Goal: Communication & Community: Answer question/provide support

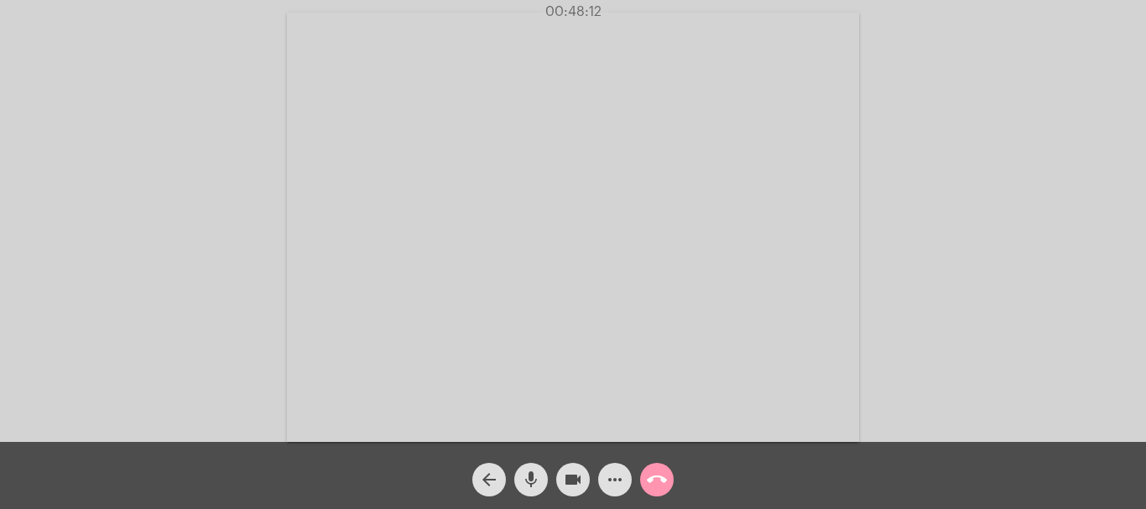
click at [658, 480] on mat-icon "call_end" at bounding box center [657, 480] width 20 height 20
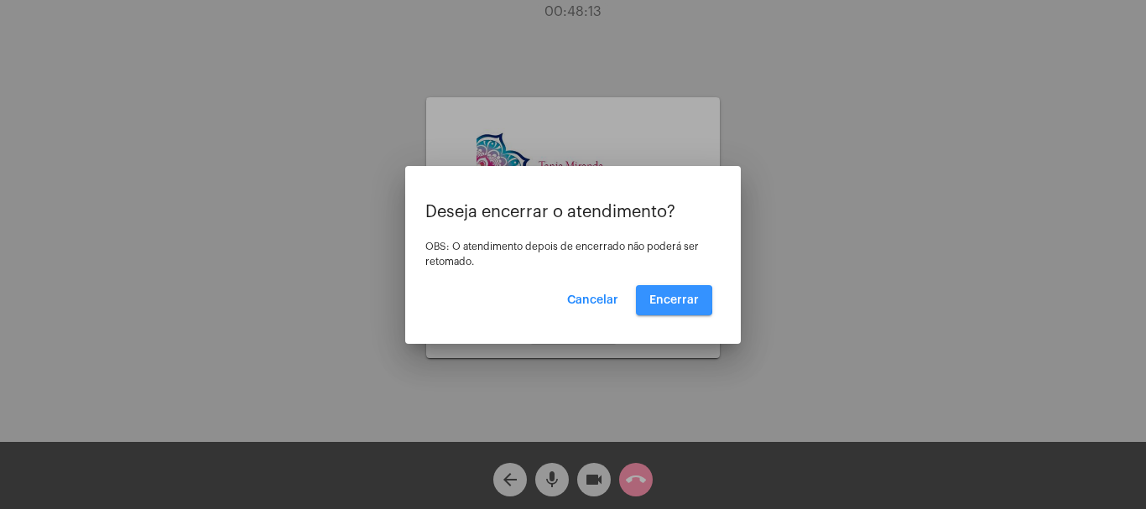
click at [670, 299] on span "Encerrar" at bounding box center [673, 300] width 49 height 12
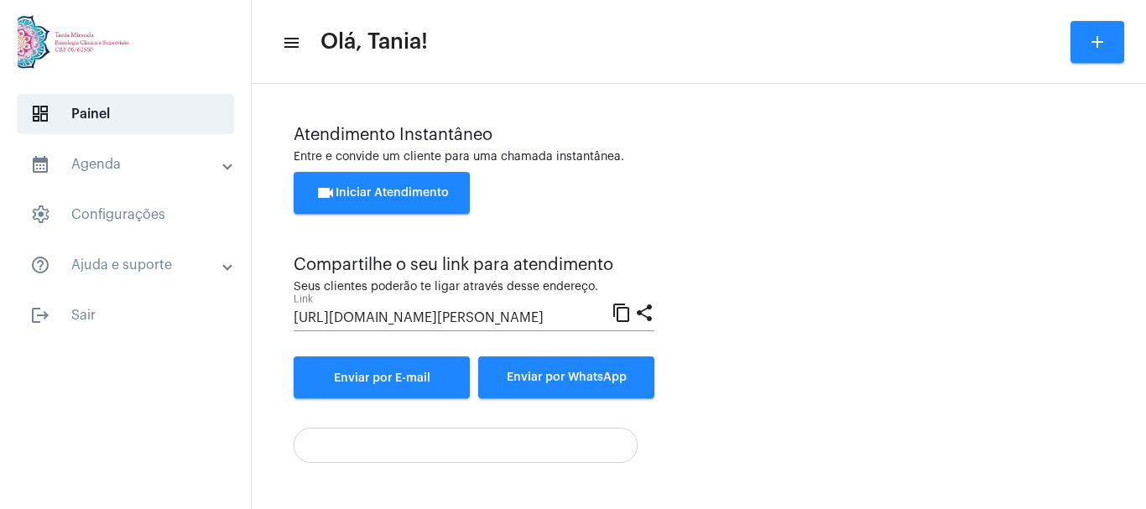
scroll to position [117, 0]
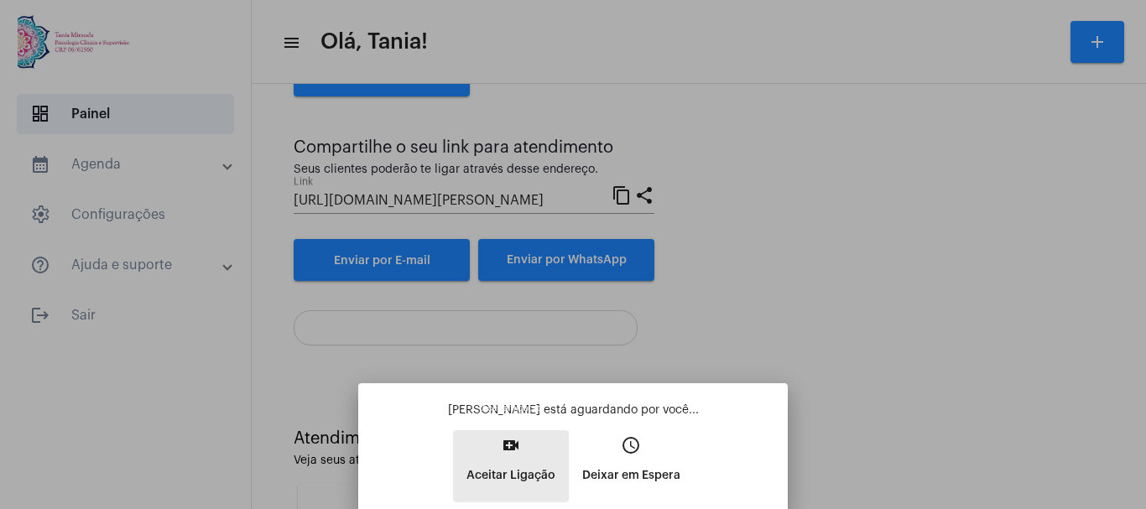
click at [514, 460] on button "video_call Aceitar Ligação" at bounding box center [511, 466] width 116 height 72
